Goal: Information Seeking & Learning: Learn about a topic

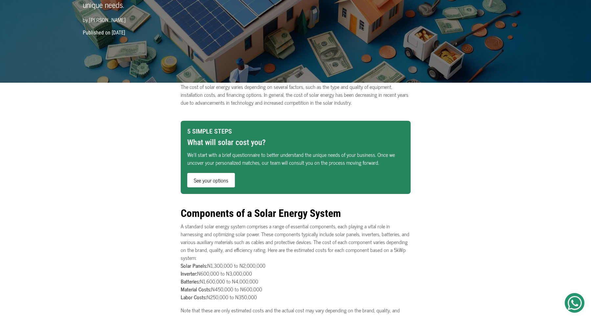
scroll to position [181, 0]
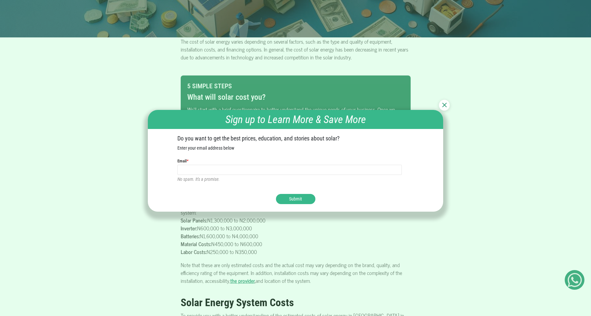
click at [446, 109] on div at bounding box center [444, 105] width 11 height 11
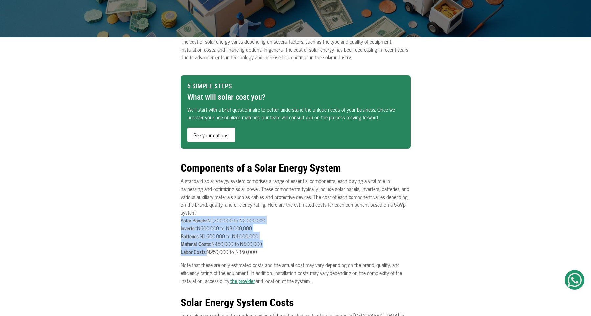
drag, startPoint x: 273, startPoint y: 257, endPoint x: 180, endPoint y: 221, distance: 99.5
click at [295, 232] on p "A standard solar energy system comprises a range of essential components, each …" at bounding box center [296, 216] width 230 height 79
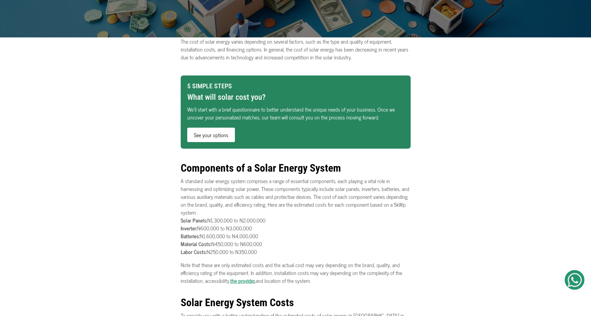
drag, startPoint x: 264, startPoint y: 253, endPoint x: 176, endPoint y: 218, distance: 94.9
copy p "A standard solar energy system comprises a range of essential components, each …"
click at [249, 159] on h2 "Components of a Solar Energy System" at bounding box center [296, 164] width 230 height 19
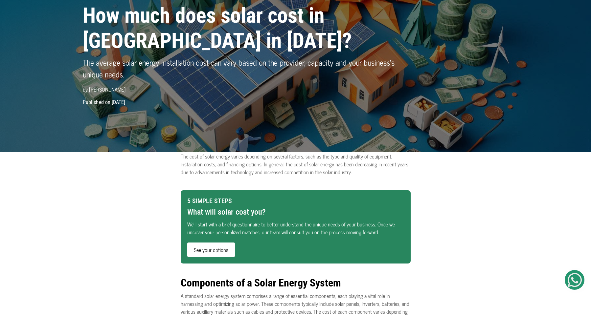
scroll to position [0, 0]
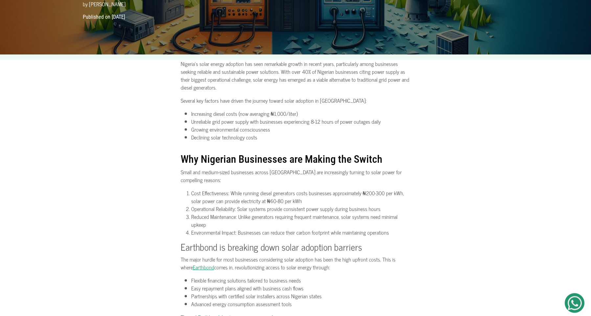
scroll to position [136, 0]
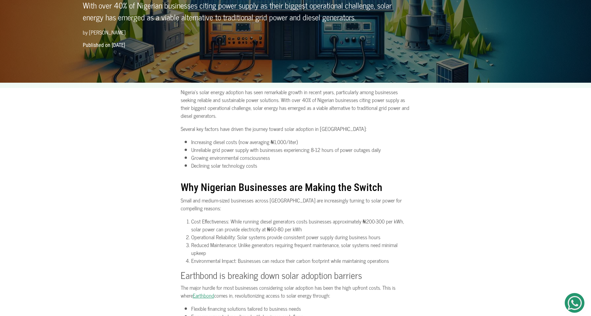
drag, startPoint x: 571, startPoint y: 298, endPoint x: 565, endPoint y: 292, distance: 7.9
click at [571, 297] on img at bounding box center [575, 303] width 14 height 14
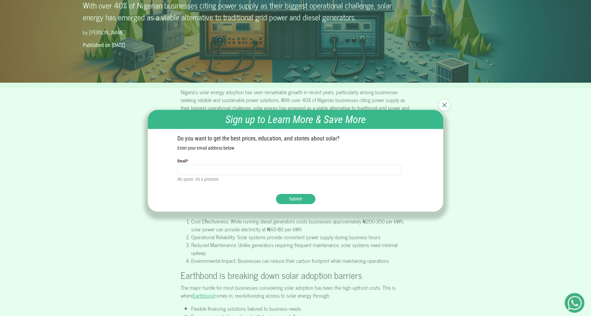
click at [441, 106] on div at bounding box center [444, 105] width 11 height 11
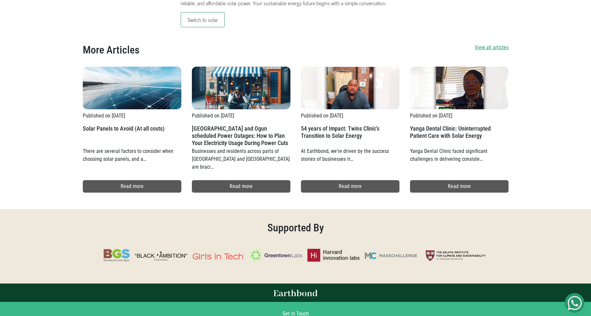
scroll to position [1670, 0]
